Goal: Navigation & Orientation: Find specific page/section

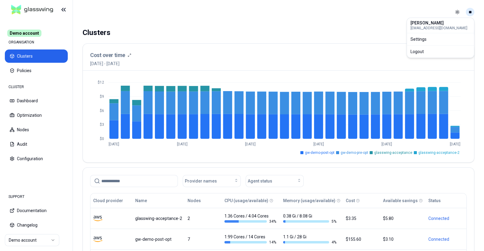
click at [472, 13] on html "Demo account ORGANISATION Clusters Policies CLUSTER Dashboard Optimization Node…" at bounding box center [242, 125] width 484 height 251
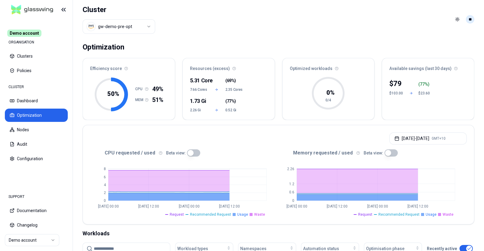
click at [469, 21] on html "Demo account ORGANISATION Clusters Policies CLUSTER Dashboard Optimization Node…" at bounding box center [242, 125] width 484 height 251
click at [448, 63] on div "Logout" at bounding box center [440, 59] width 65 height 10
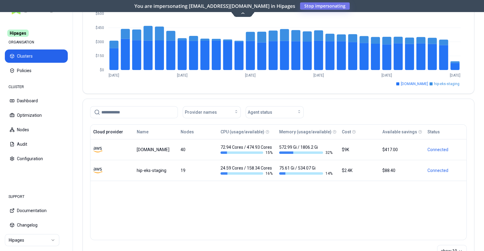
scroll to position [75, 0]
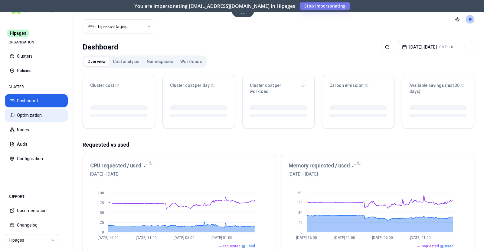
click at [31, 114] on button "Optimization" at bounding box center [36, 115] width 63 height 13
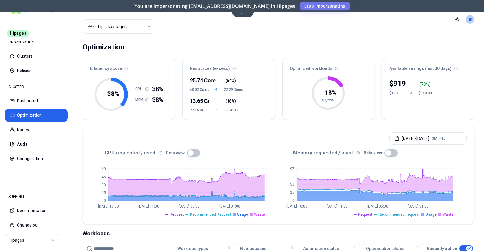
click at [50, 239] on html "Hipages ORGANISATION Clusters Policies CLUSTER Dashboard Optimization Nodes Aud…" at bounding box center [242, 125] width 484 height 251
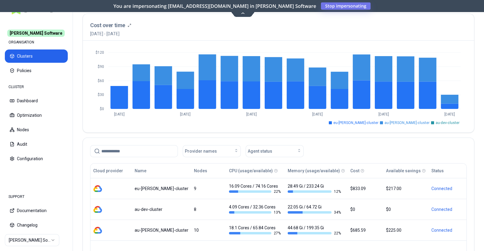
scroll to position [75, 0]
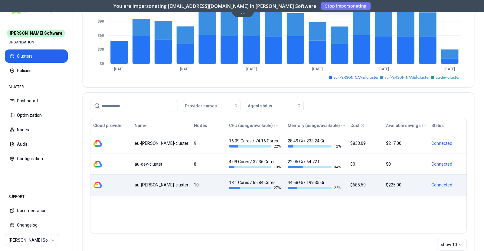
click at [145, 187] on div "au-[PERSON_NAME]-cluster" at bounding box center [162, 185] width 54 height 6
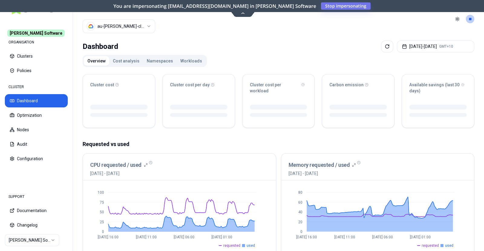
scroll to position [37, 0]
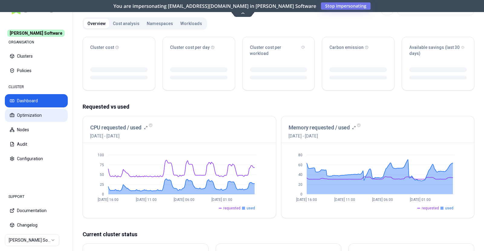
click at [32, 114] on button "Optimization" at bounding box center [36, 115] width 63 height 13
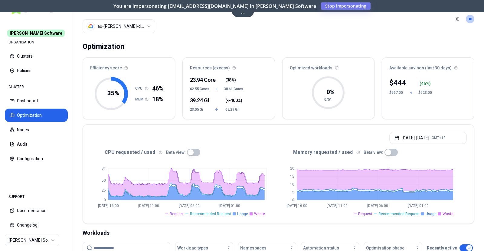
click at [138, 29] on html "[PERSON_NAME] Software ORGANISATION Clusters Policies CLUSTER Dashboard Optimiz…" at bounding box center [242, 125] width 484 height 251
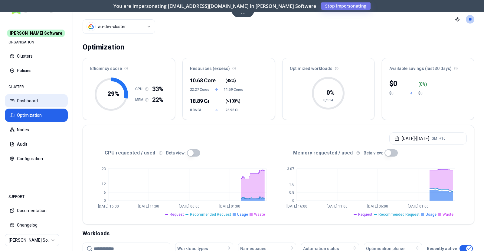
click at [36, 103] on button "Dashboard" at bounding box center [36, 100] width 63 height 13
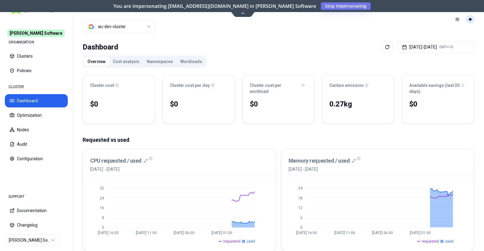
click at [469, 20] on html "[PERSON_NAME] Software ORGANISATION Clusters Policies CLUSTER Dashboard Optimiz…" at bounding box center [242, 125] width 484 height 251
